Goal: Task Accomplishment & Management: Manage account settings

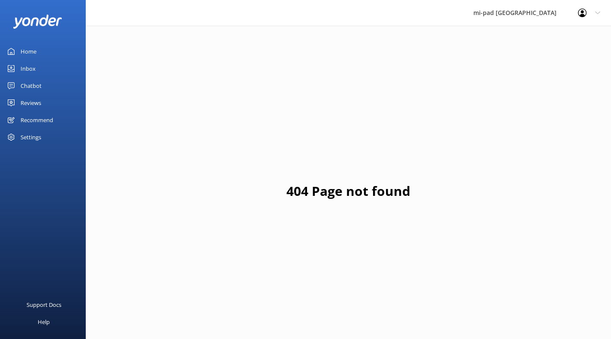
click at [33, 69] on div "Inbox" at bounding box center [28, 68] width 15 height 17
